Goal: Task Accomplishment & Management: Manage account settings

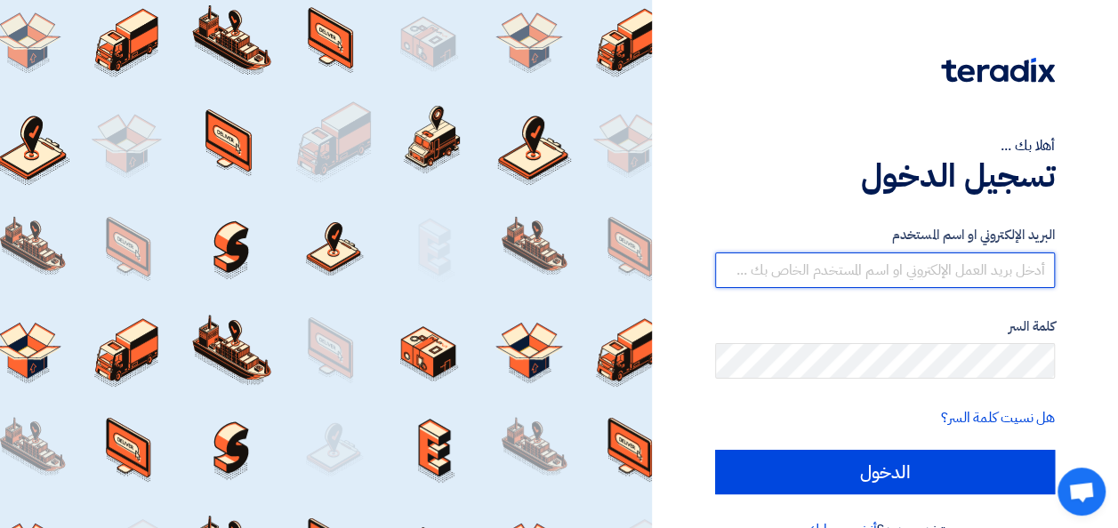
click at [815, 272] on input "text" at bounding box center [885, 271] width 340 height 36
paste input "[EMAIL_ADDRESS][DOMAIN_NAME]"
type input "[EMAIL_ADDRESS][DOMAIN_NAME]"
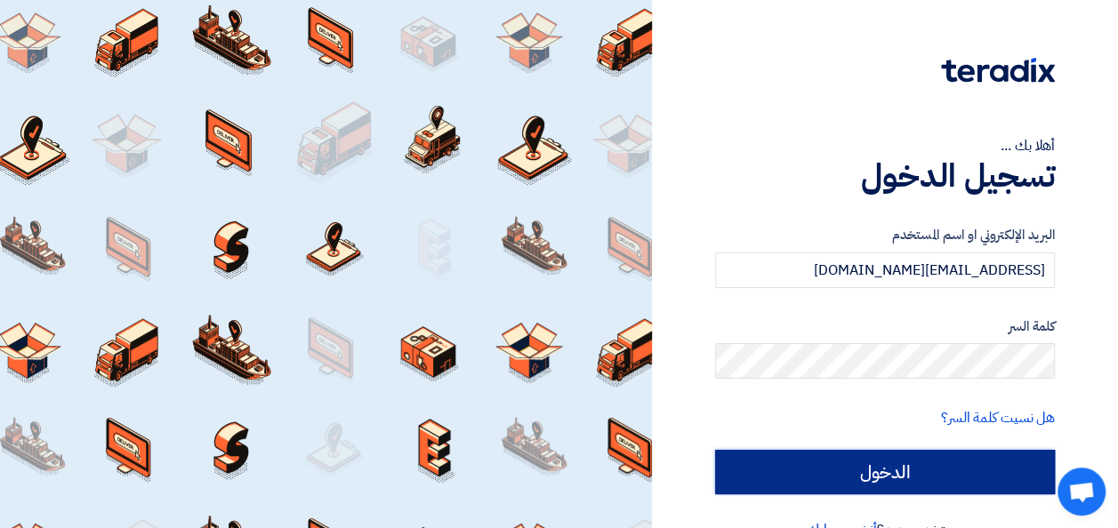
click at [873, 468] on input "الدخول" at bounding box center [885, 472] width 340 height 44
type input "Sign in"
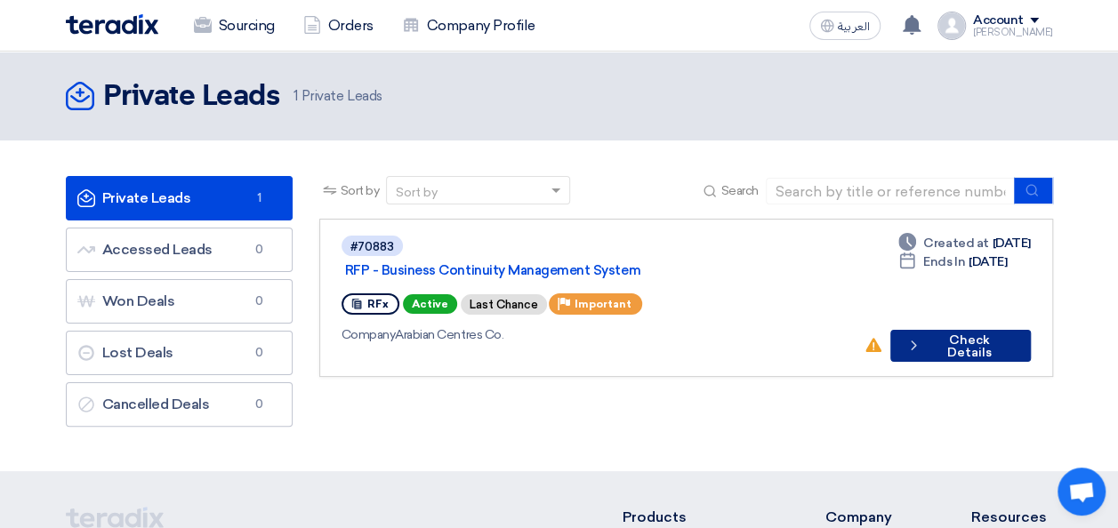
click at [928, 330] on button "Check details Check Details" at bounding box center [960, 346] width 140 height 32
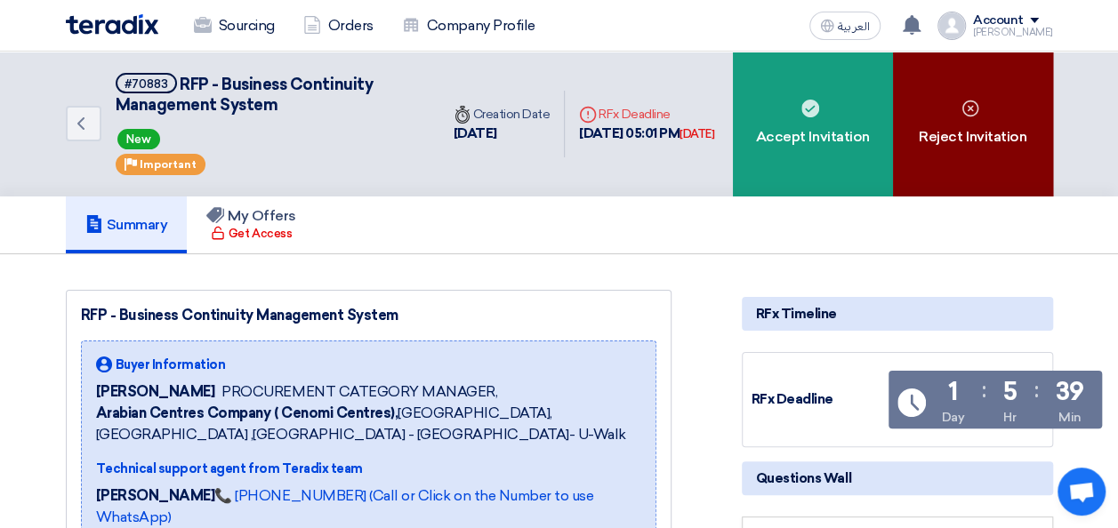
click at [997, 123] on div "Reject Invitation" at bounding box center [973, 124] width 160 height 145
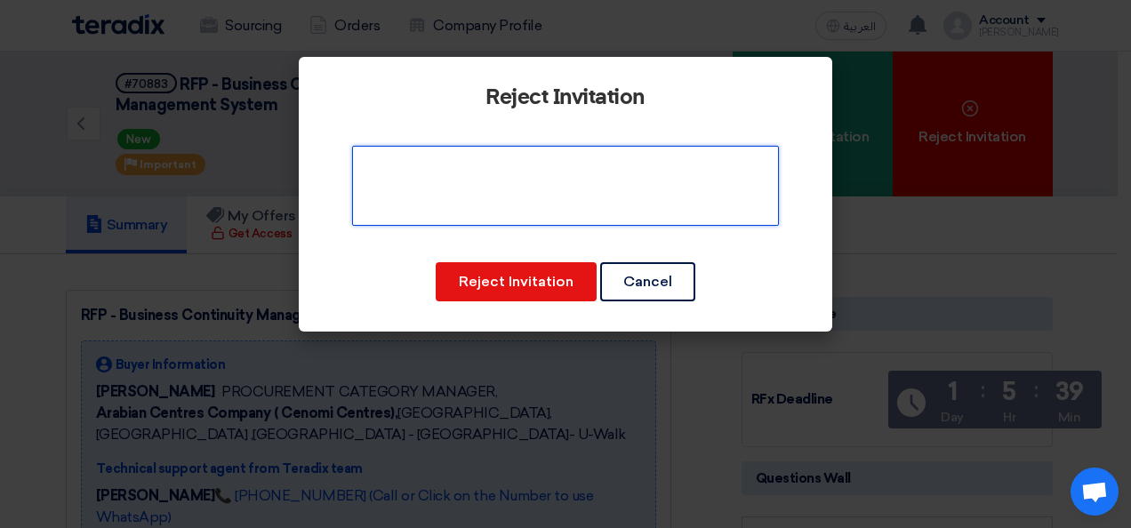
click at [505, 192] on textarea at bounding box center [565, 186] width 427 height 80
paste textarea "Unfortunately, we currently do not have the required skillset to deliver on the…"
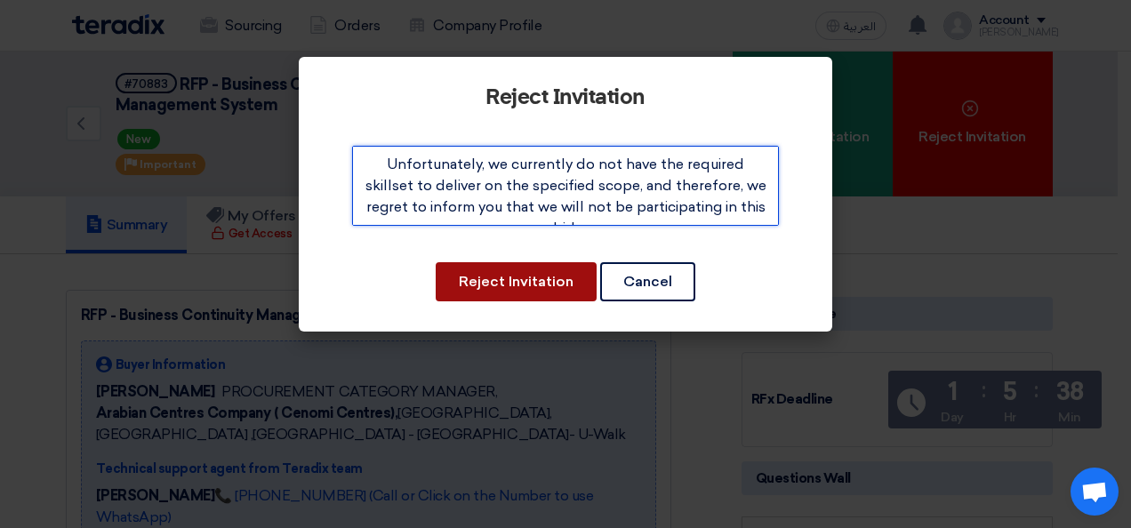
type textarea "Unfortunately, we currently do not have the required skillset to deliver on the…"
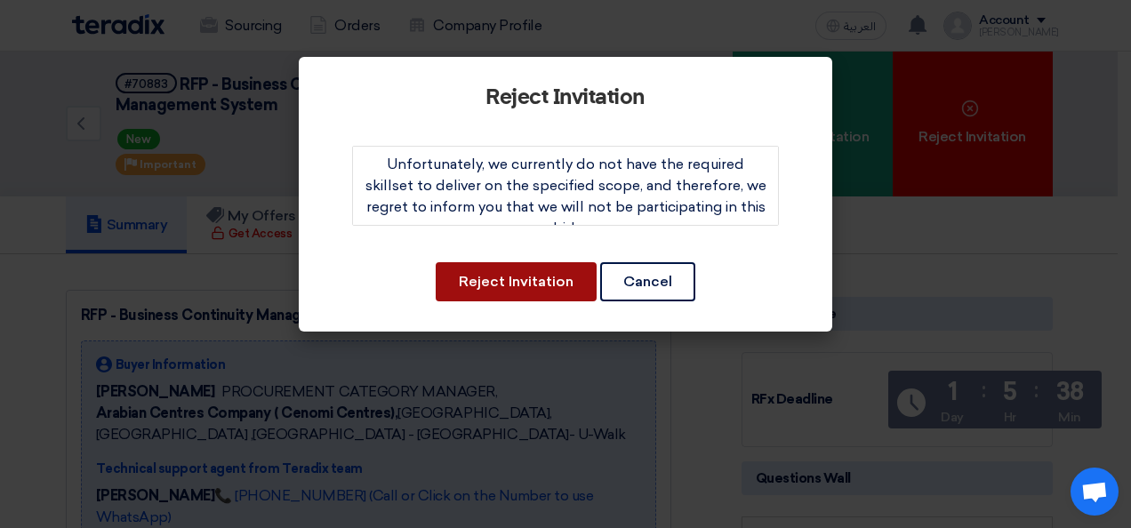
click at [508, 286] on button "Reject Invitation" at bounding box center [516, 281] width 161 height 39
